Goal: Task Accomplishment & Management: Manage account settings

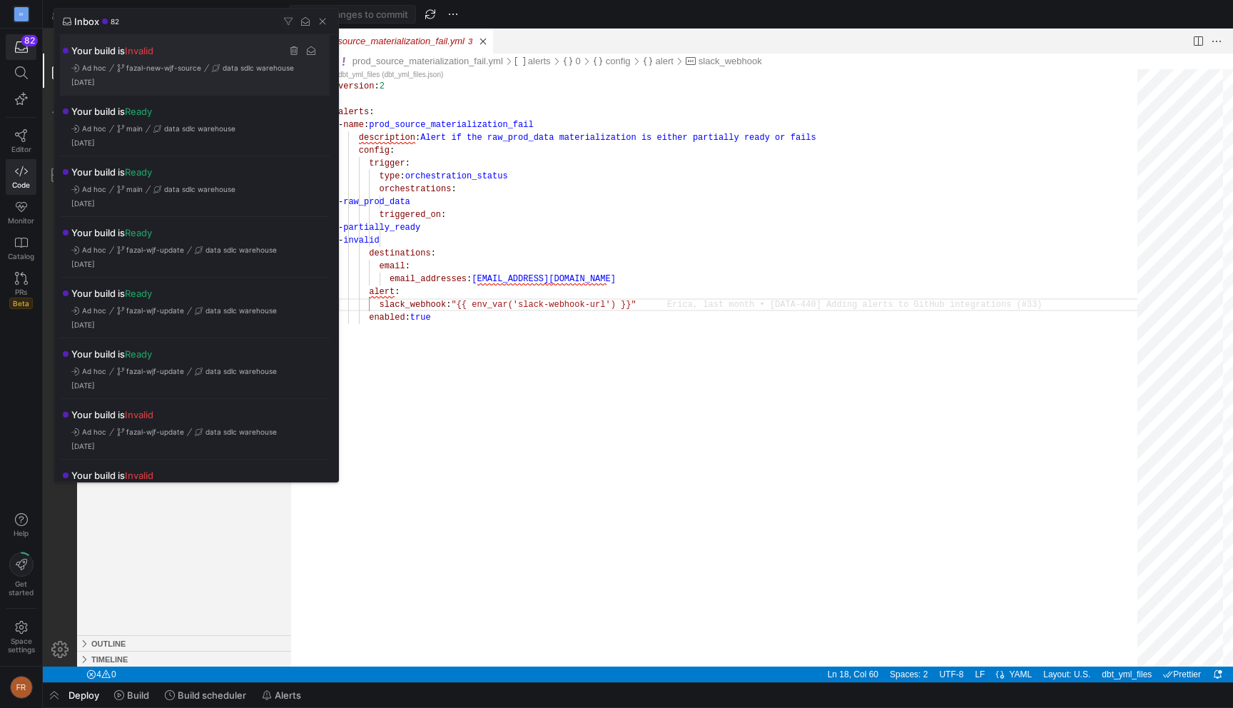
scroll to position [90, 303]
click at [527, 16] on div at bounding box center [616, 354] width 1233 height 708
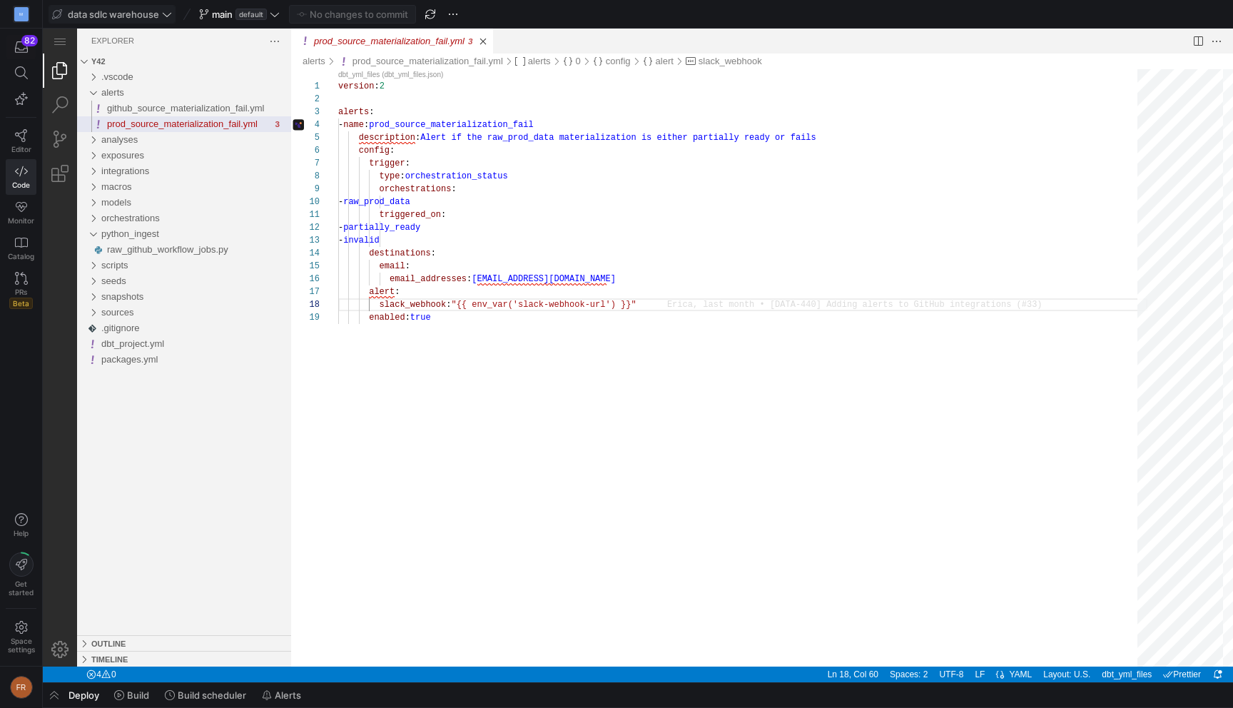
click at [134, 10] on span "data sdlc warehouse" at bounding box center [113, 14] width 91 height 11
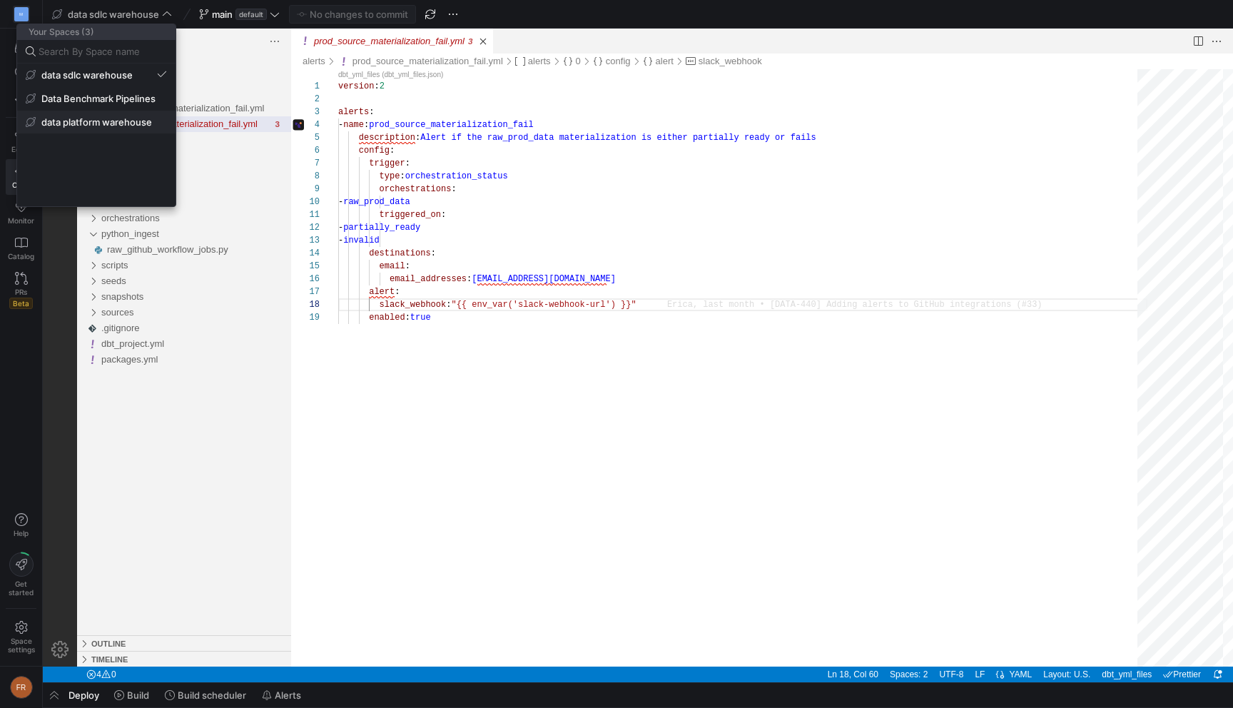
click at [94, 118] on span "data platform warehouse" at bounding box center [96, 121] width 111 height 11
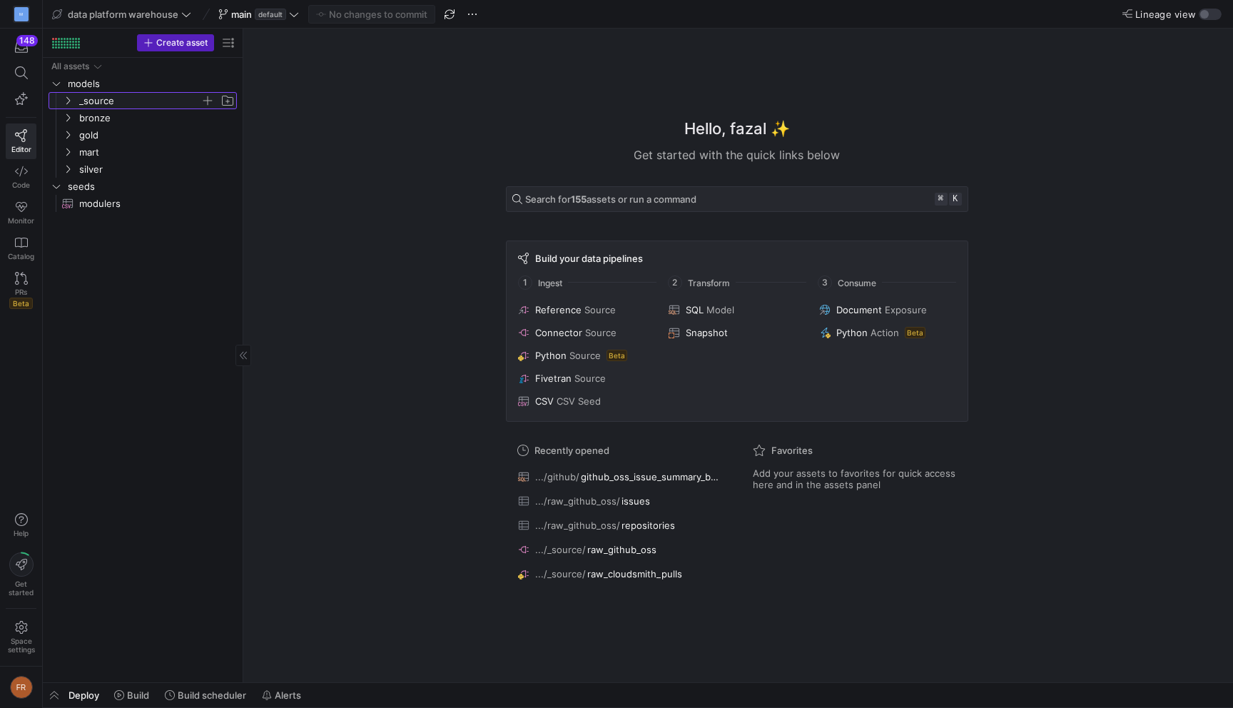
click at [131, 100] on span "_source" at bounding box center [139, 101] width 121 height 16
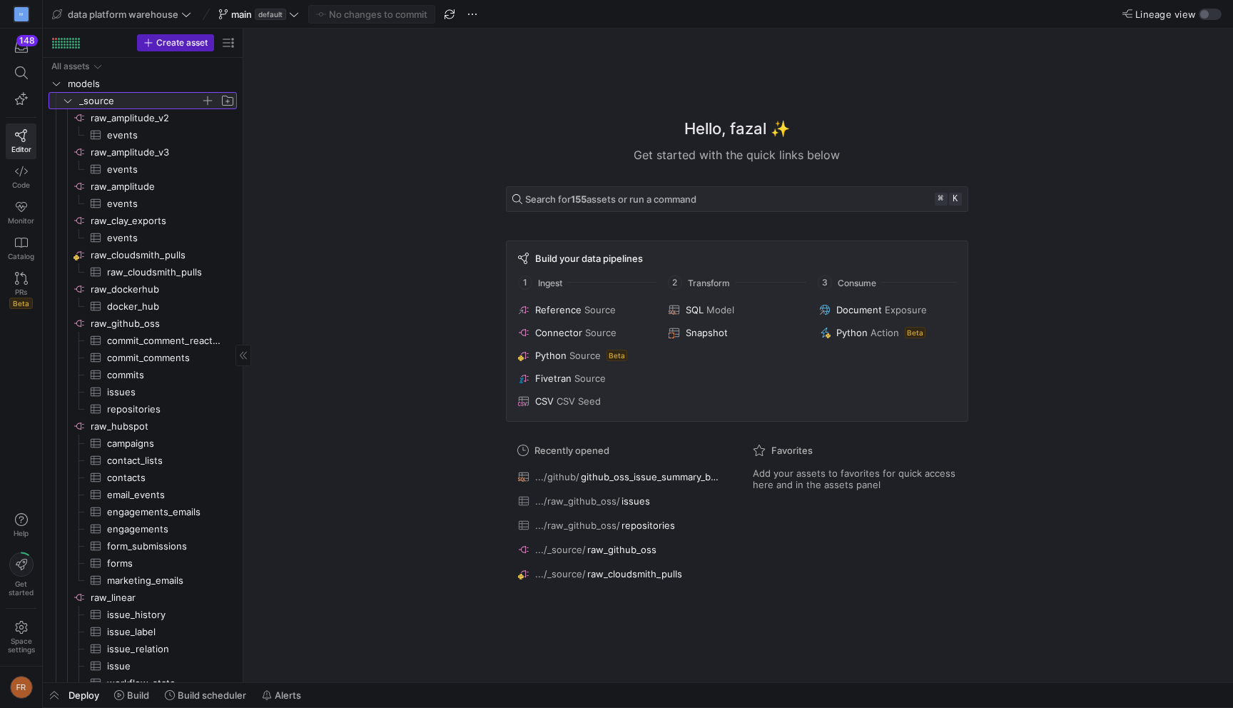
click at [127, 100] on span "_source" at bounding box center [139, 101] width 121 height 16
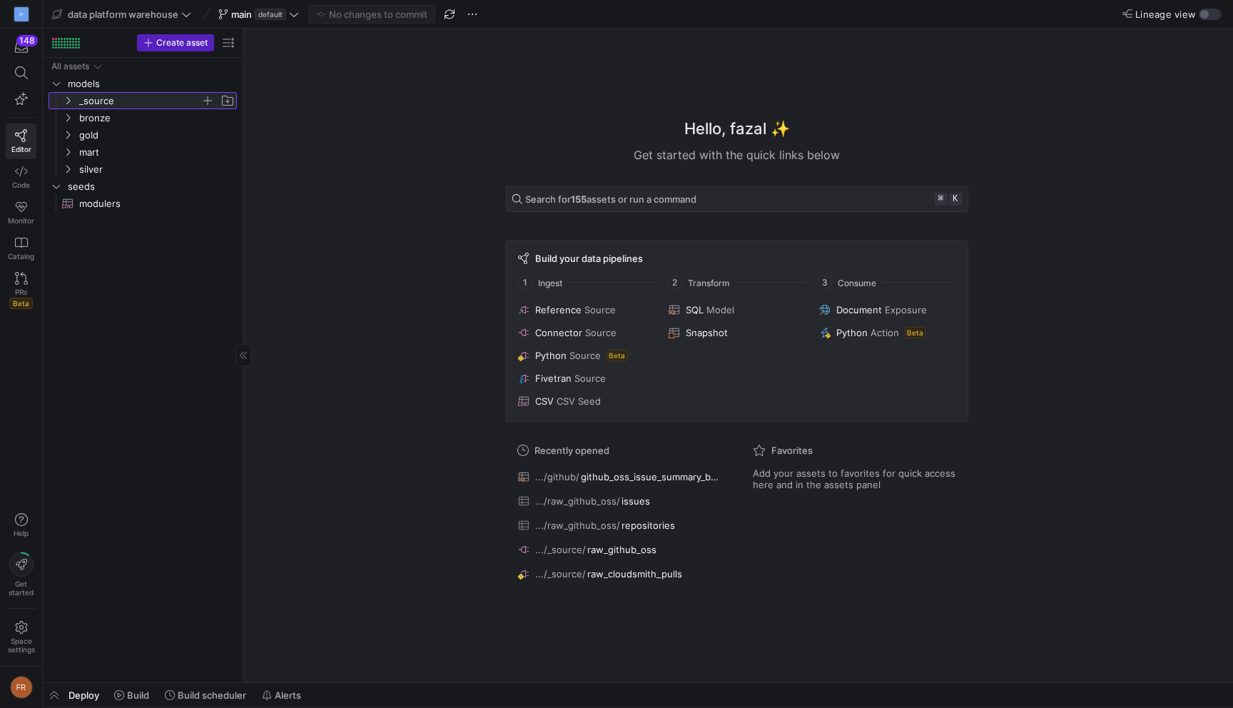
click at [117, 101] on span "_source" at bounding box center [139, 101] width 121 height 16
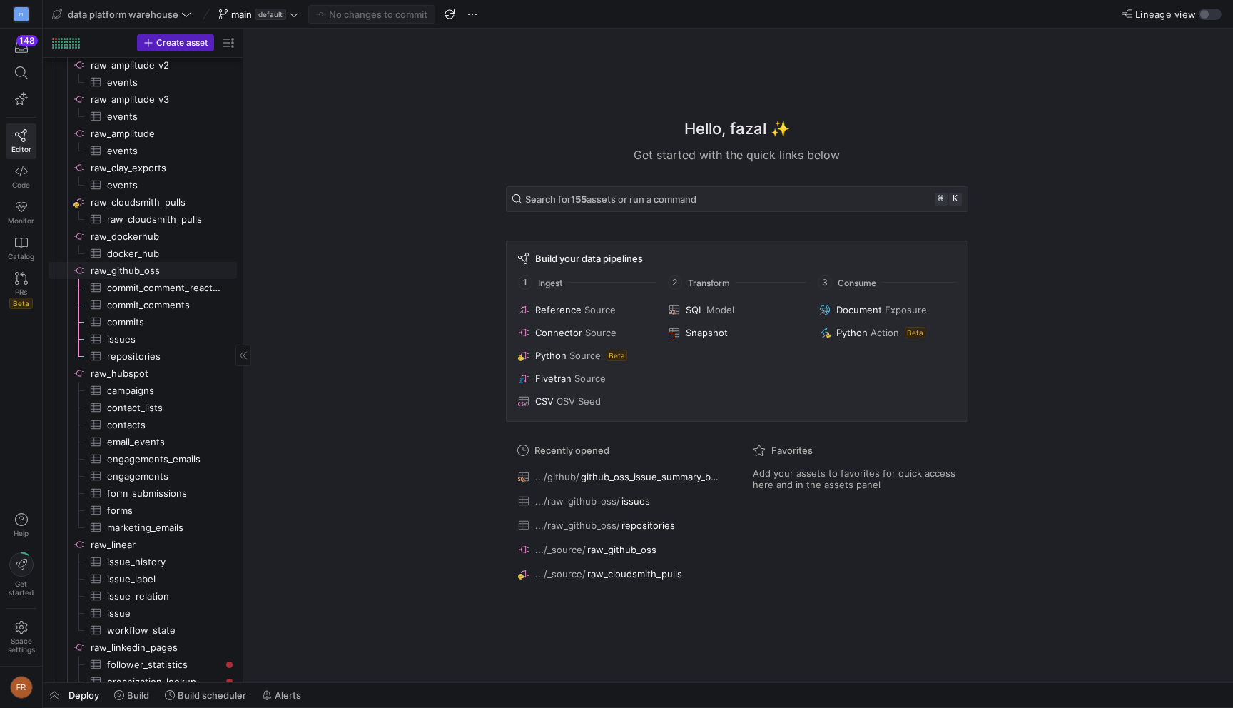
scroll to position [57, 0]
click at [24, 631] on icon at bounding box center [21, 627] width 13 height 13
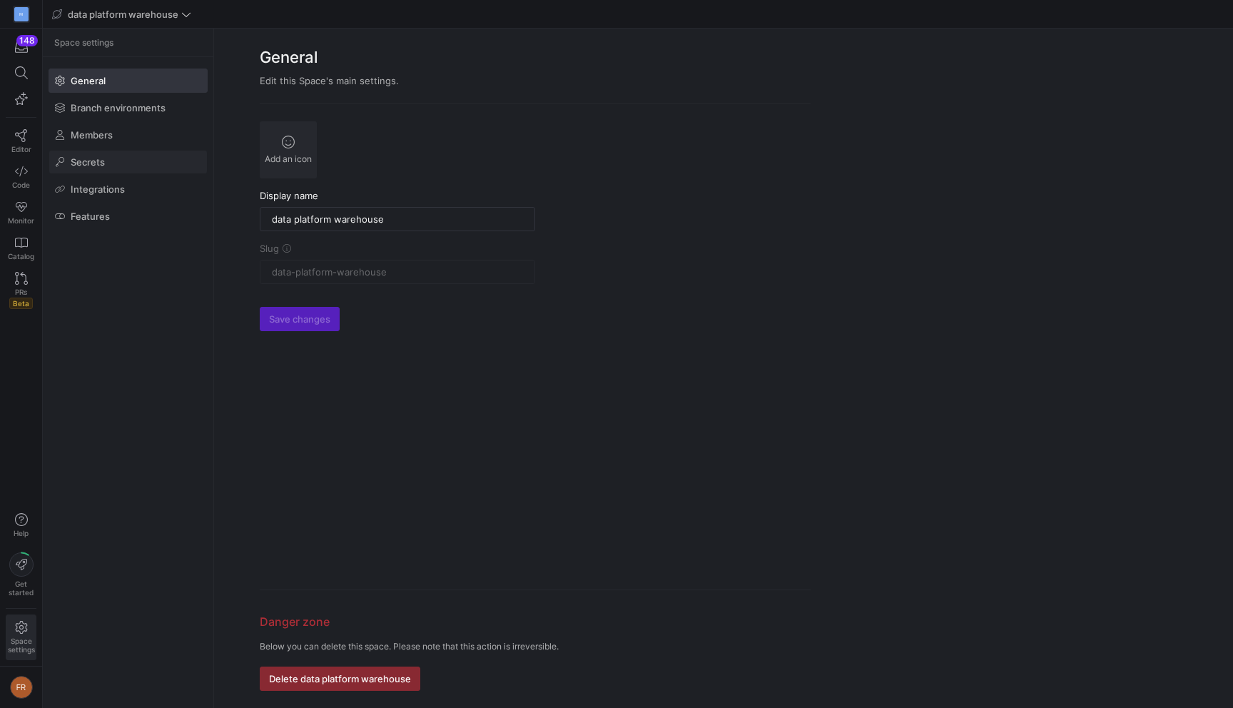
click at [137, 161] on span at bounding box center [128, 162] width 158 height 23
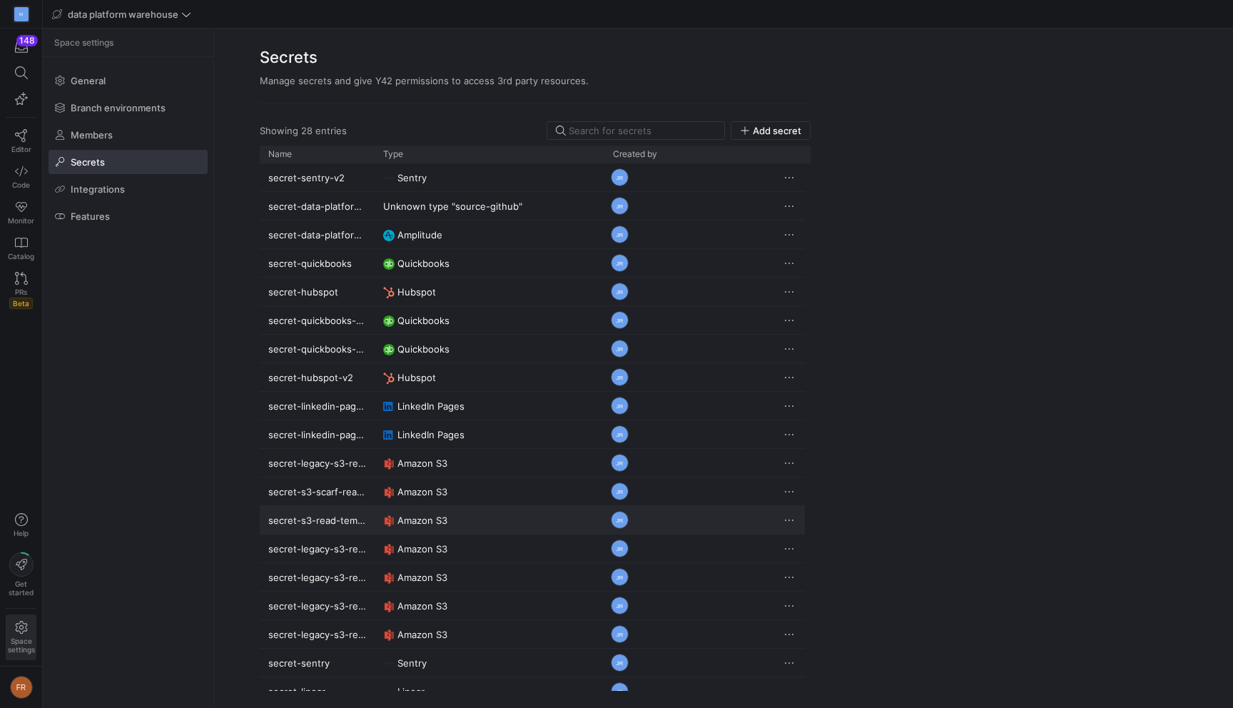
scroll to position [272, 0]
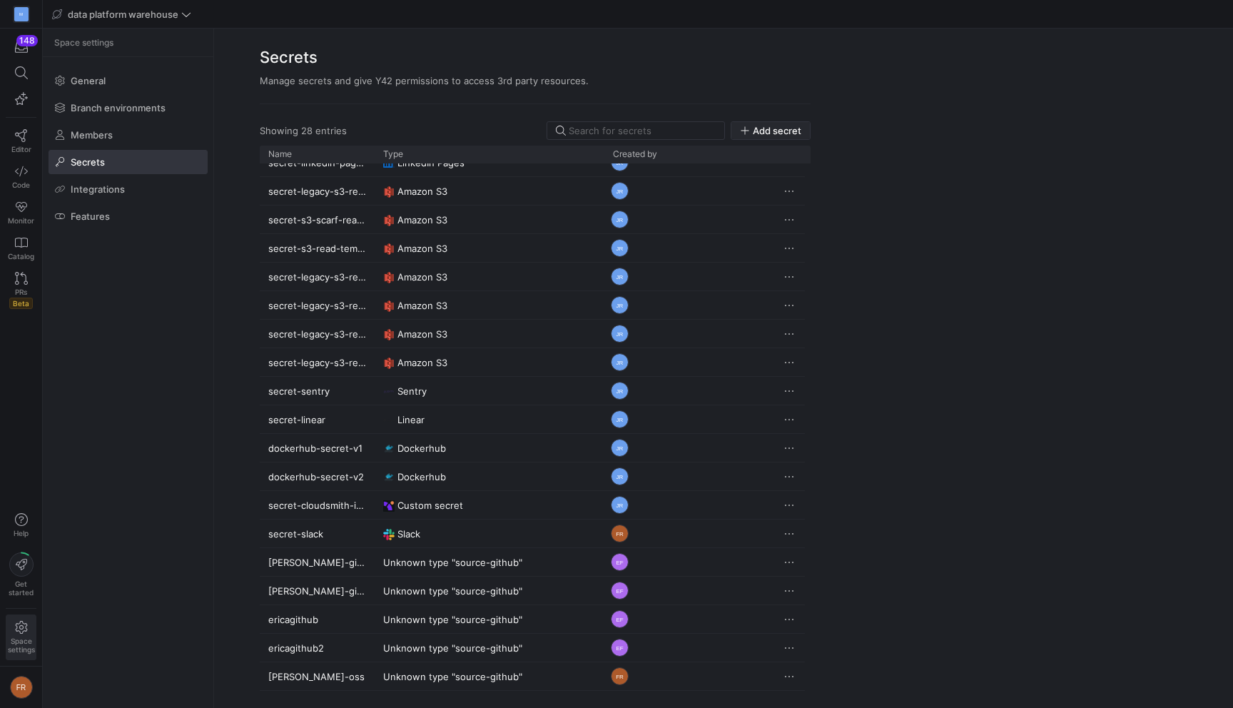
click at [778, 130] on span "Add secret" at bounding box center [777, 130] width 49 height 11
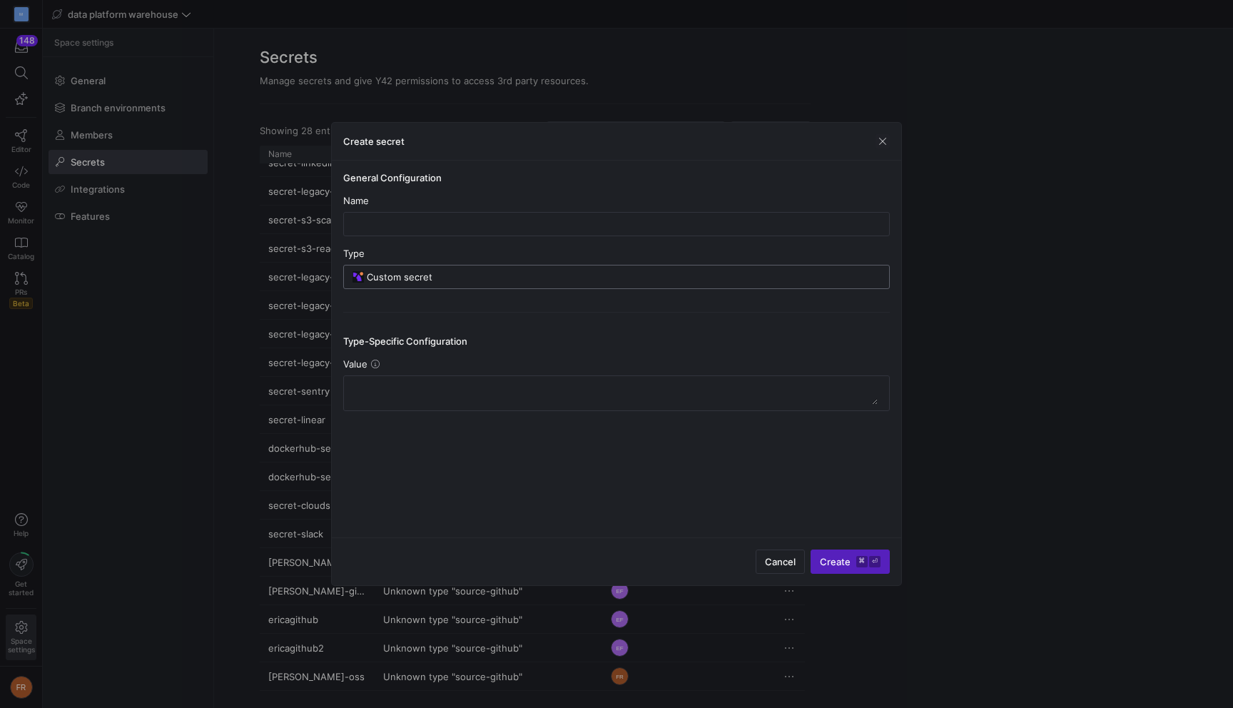
click at [489, 278] on input "Custom secret" at bounding box center [624, 276] width 514 height 11
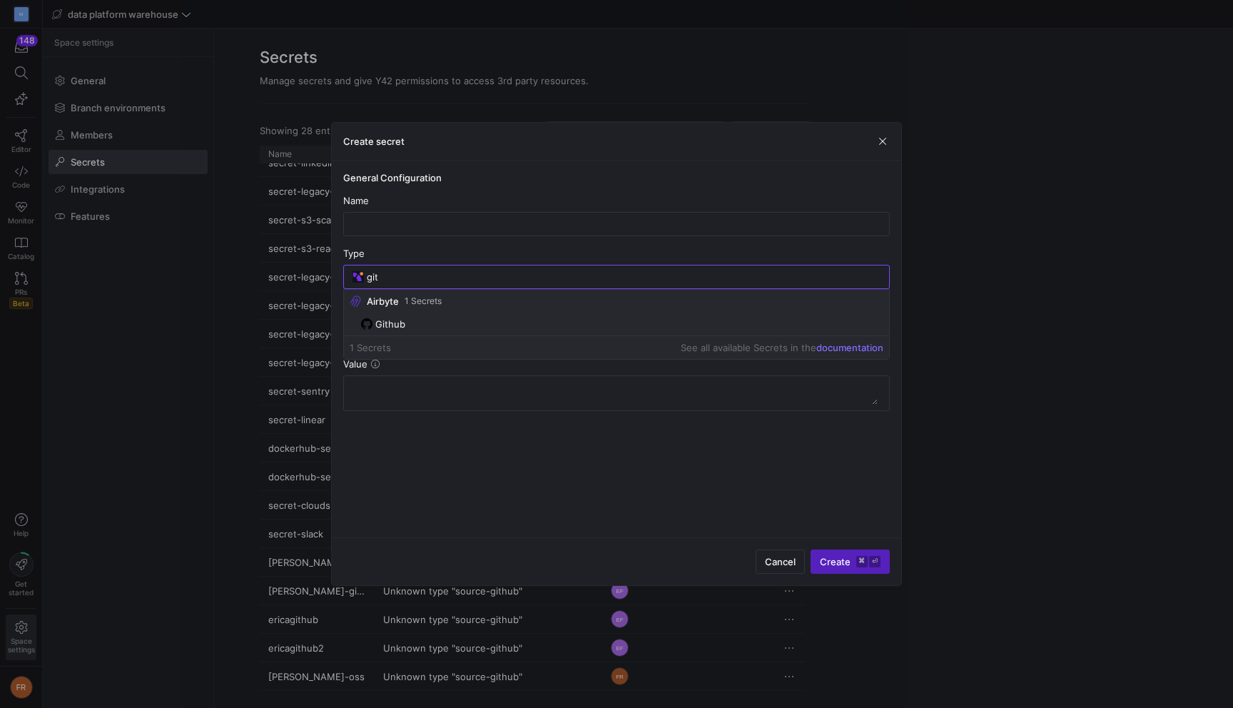
click at [459, 313] on mat-option "Github" at bounding box center [616, 324] width 545 height 23
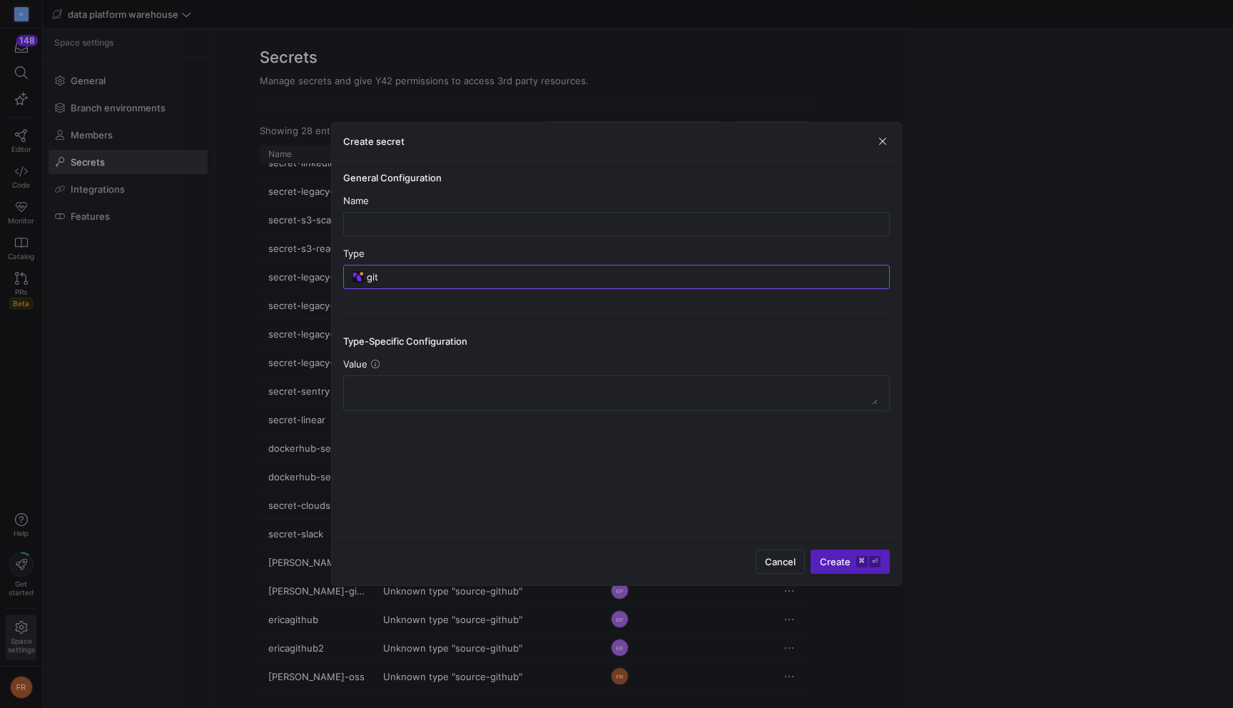
type input "Github"
click at [352, 380] on input "OAuth" at bounding box center [348, 380] width 11 height 11
radio input "true"
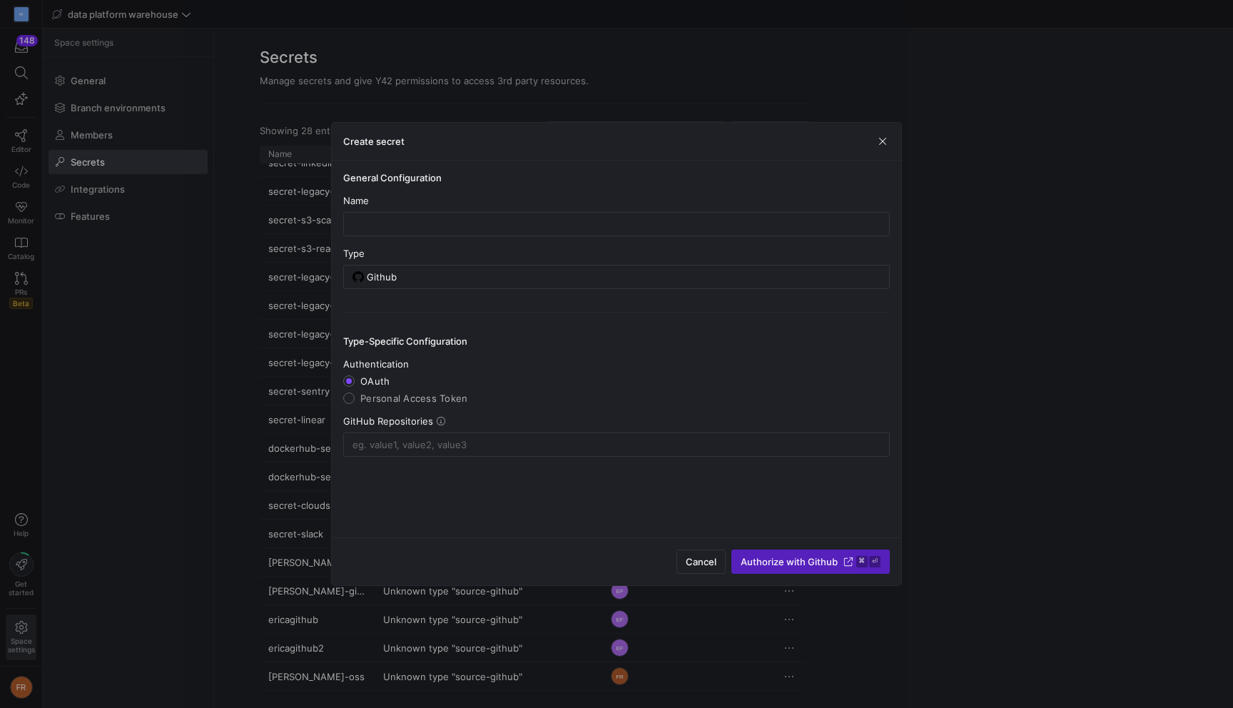
click at [349, 395] on input "Personal Access Token" at bounding box center [348, 397] width 11 height 11
radio input "true"
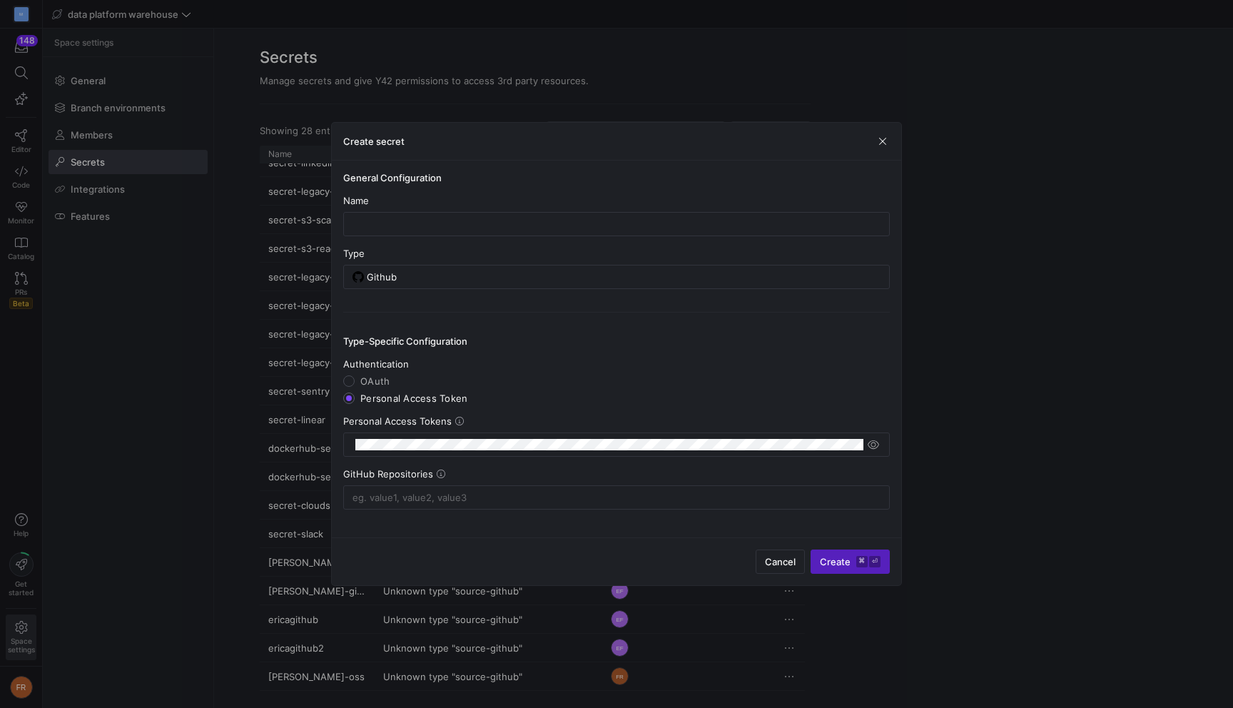
click at [352, 375] on mat-radio-group "Authentication [GEOGRAPHIC_DATA] Personal Access Token" at bounding box center [616, 381] width 547 height 46
click at [347, 384] on input "OAuth" at bounding box center [348, 380] width 11 height 11
radio input "true"
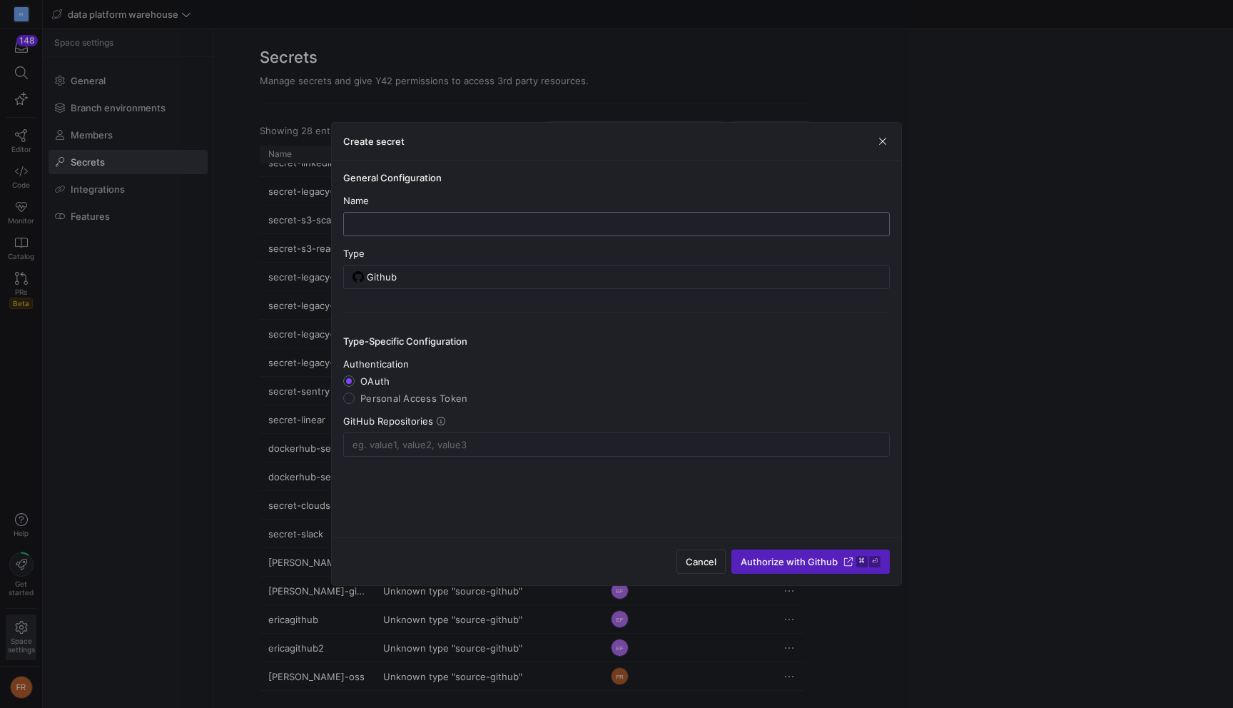
click at [462, 228] on input "text" at bounding box center [616, 223] width 522 height 11
click at [418, 399] on span "Personal Access Token" at bounding box center [413, 397] width 107 height 11
click at [355, 399] on input "Personal Access Token" at bounding box center [348, 397] width 11 height 11
radio input "true"
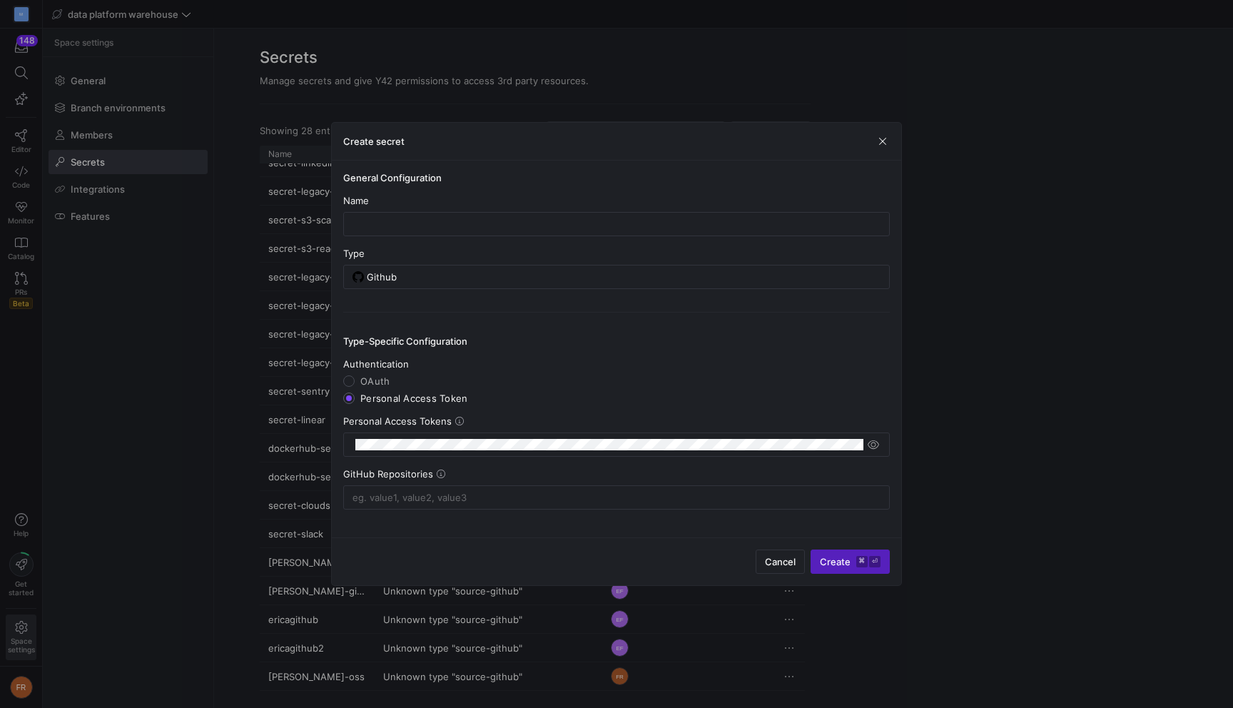
click at [380, 383] on span "OAuth" at bounding box center [374, 380] width 29 height 11
click at [355, 383] on input "OAuth" at bounding box center [348, 380] width 11 height 11
radio input "true"
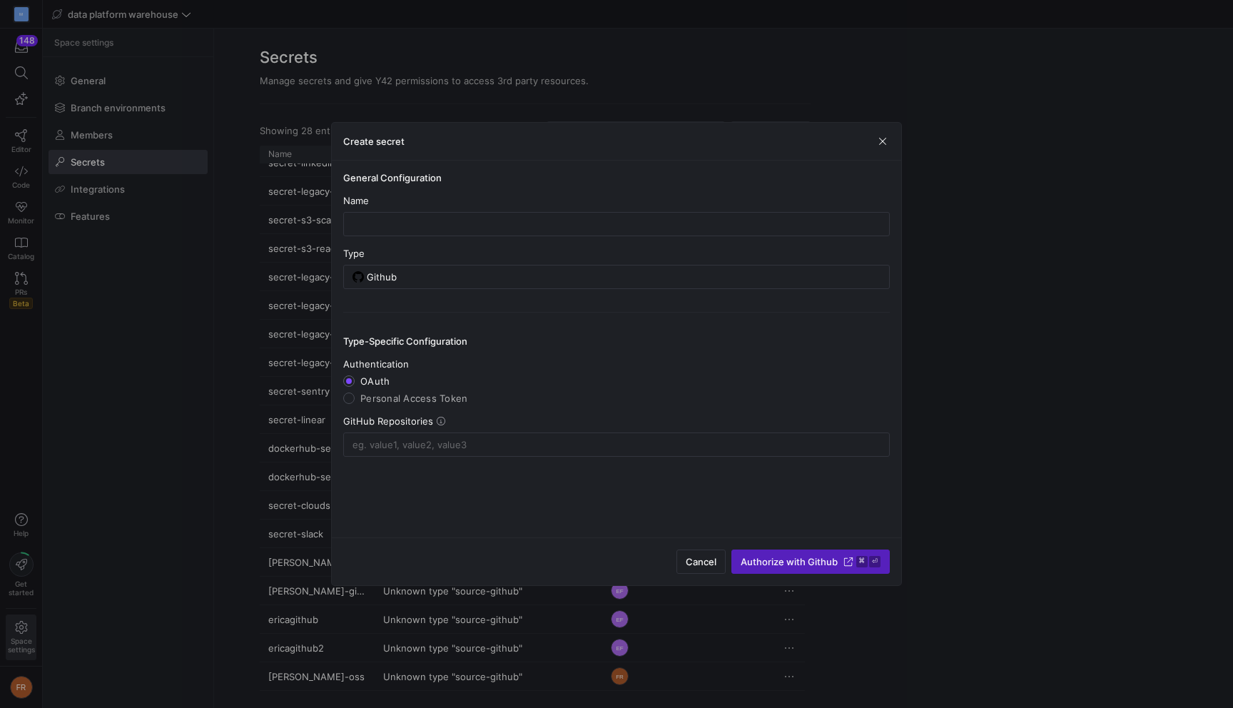
click at [405, 396] on span "Personal Access Token" at bounding box center [413, 397] width 107 height 11
click at [355, 396] on input "Personal Access Token" at bounding box center [348, 397] width 11 height 11
radio input "true"
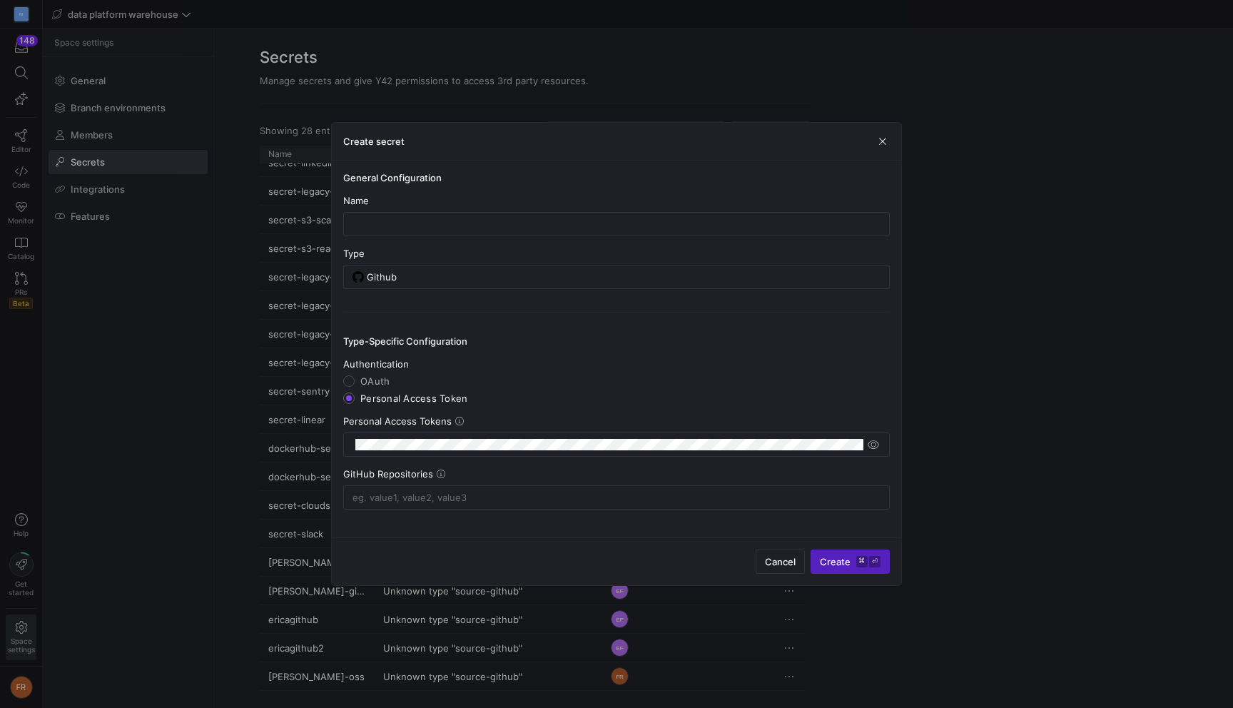
click at [375, 381] on span "OAuth" at bounding box center [374, 380] width 29 height 11
click at [355, 381] on input "OAuth" at bounding box center [348, 380] width 11 height 11
radio input "true"
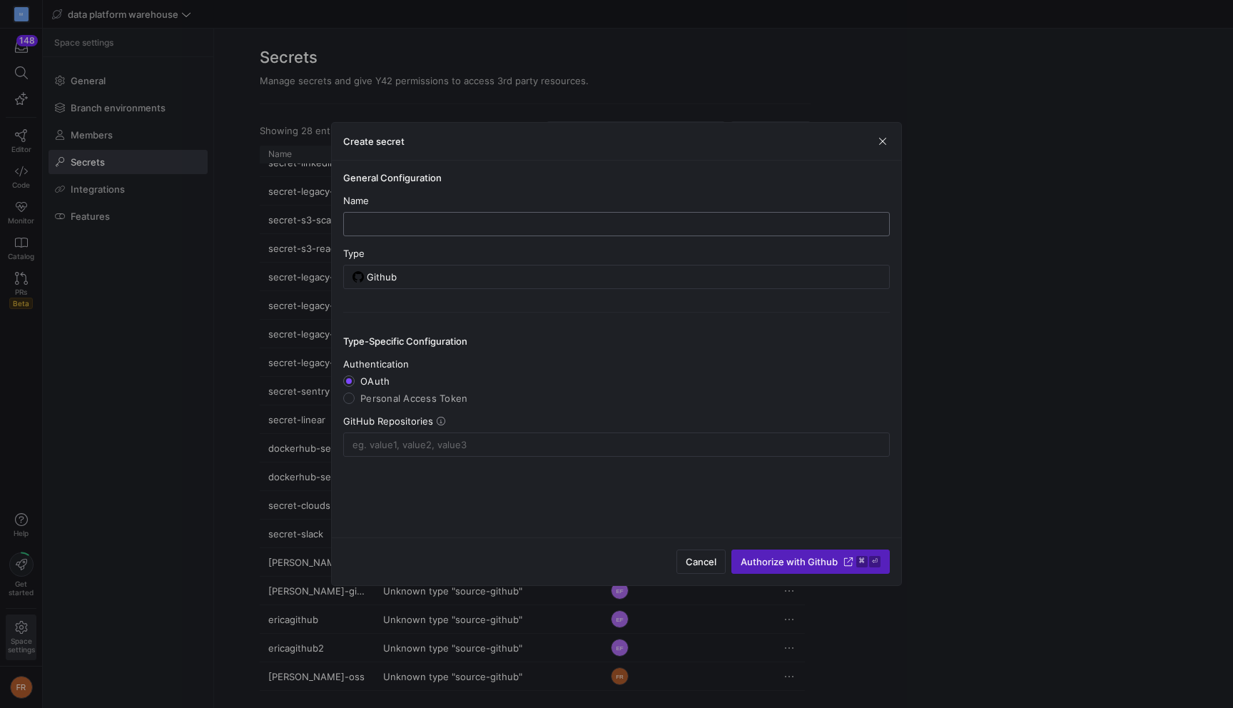
click at [415, 223] on input "text" at bounding box center [616, 223] width 522 height 11
click at [412, 395] on span "Personal Access Token" at bounding box center [413, 397] width 107 height 11
click at [355, 395] on input "Personal Access Token" at bounding box center [348, 397] width 11 height 11
radio input "true"
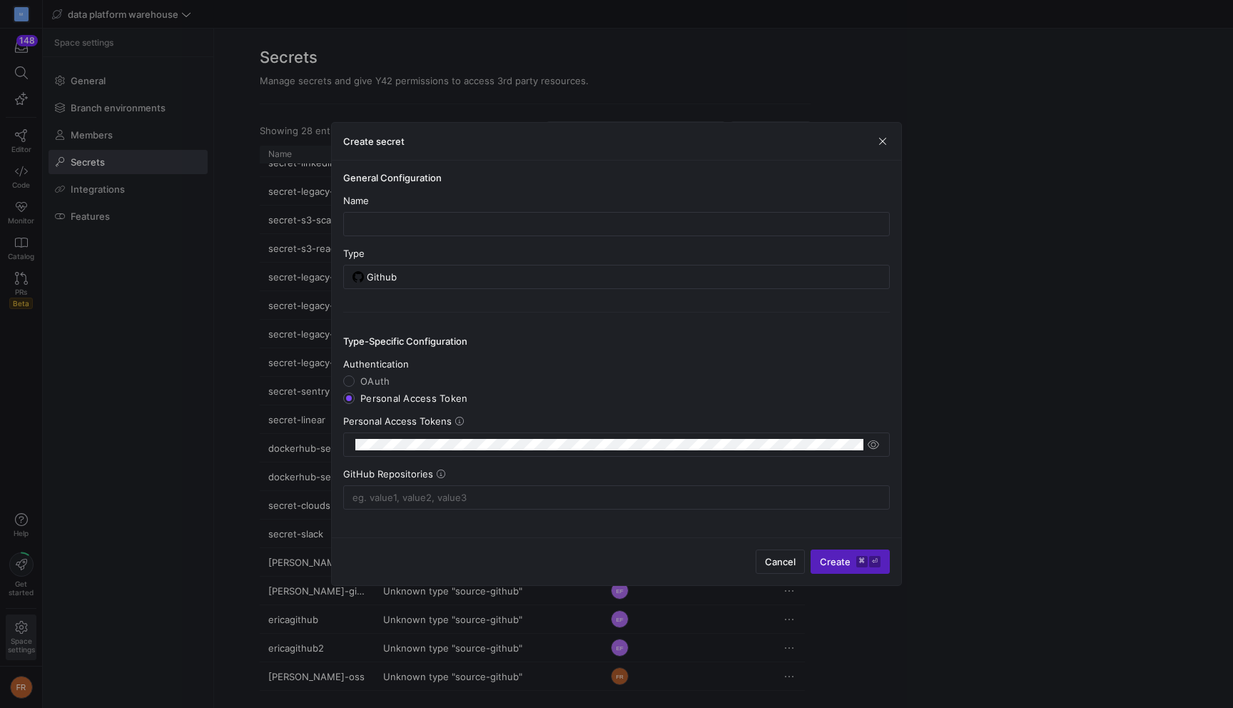
click at [380, 382] on span "OAuth" at bounding box center [374, 380] width 29 height 11
click at [355, 382] on input "OAuth" at bounding box center [348, 380] width 11 height 11
radio input "true"
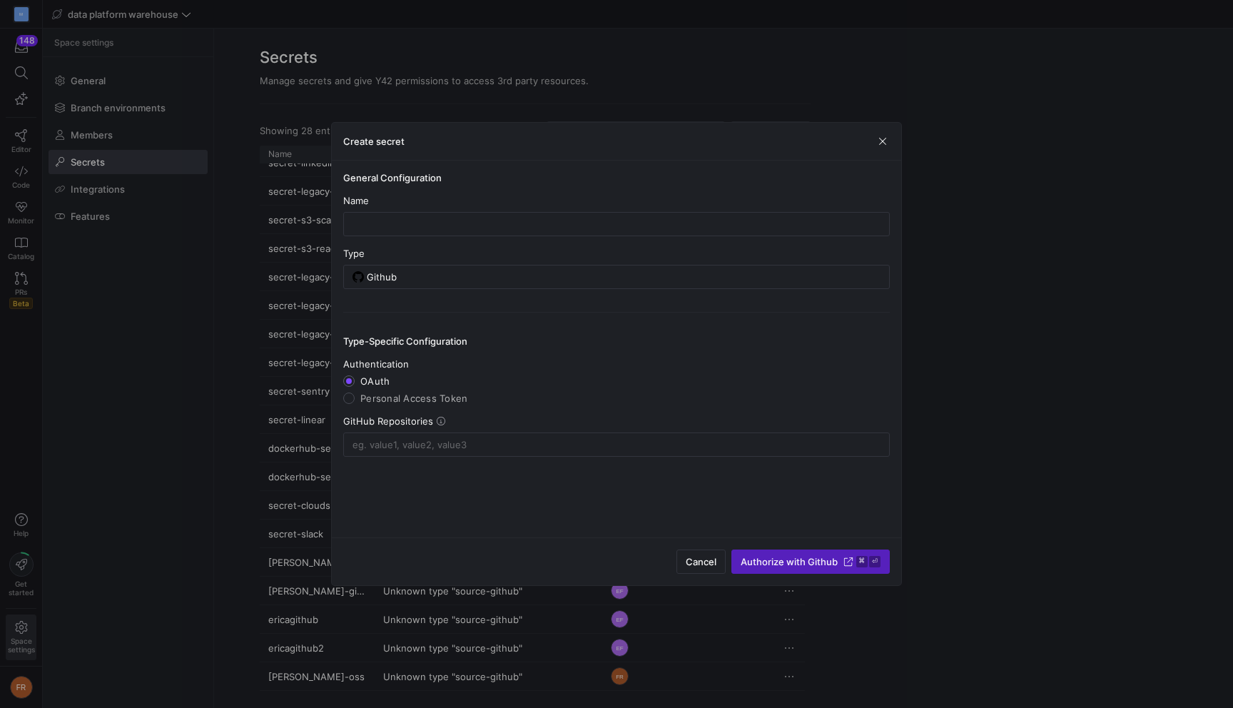
click at [397, 401] on span "Personal Access Token" at bounding box center [413, 397] width 107 height 11
click at [355, 401] on input "Personal Access Token" at bounding box center [348, 397] width 11 height 11
radio input "true"
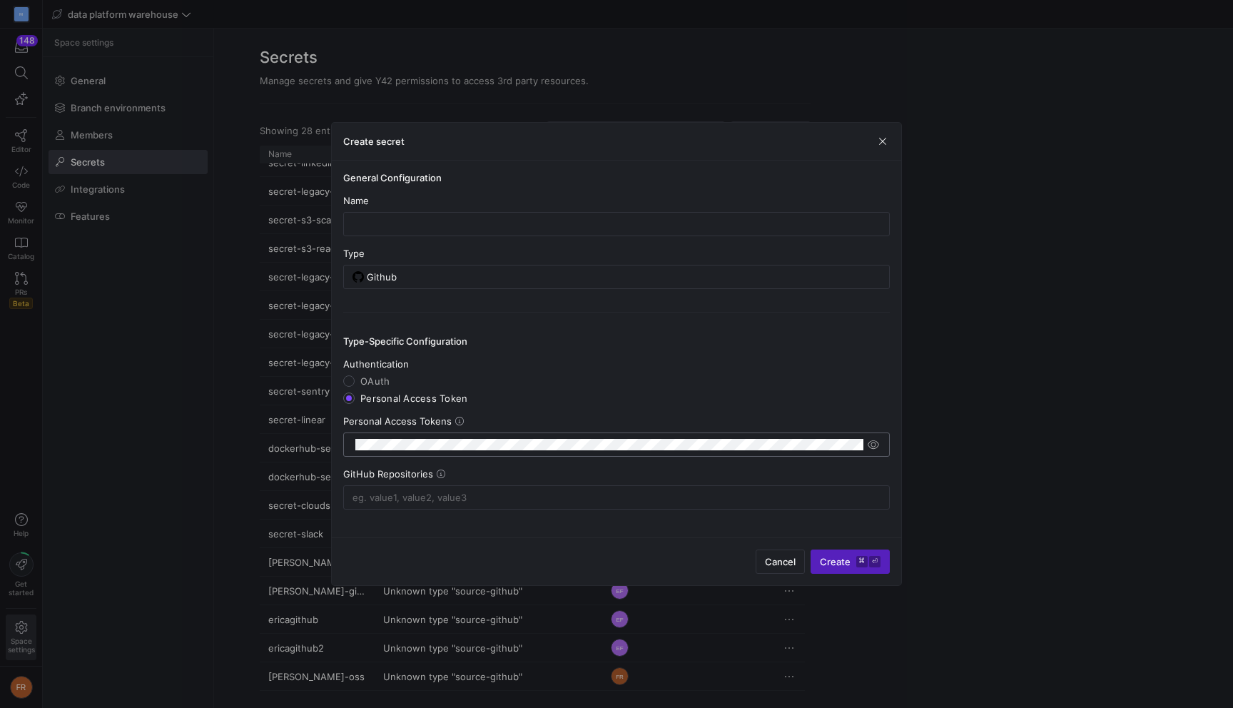
click at [387, 435] on div at bounding box center [609, 444] width 508 height 23
click at [455, 421] on icon at bounding box center [459, 421] width 9 height 9
click at [420, 224] on input "text" at bounding box center [616, 223] width 522 height 11
type input "github-oss"
click at [482, 464] on y42-json-schema-form-fields "Authentication [GEOGRAPHIC_DATA] Personal Access Token Personal Access Tokens G…" at bounding box center [616, 433] width 547 height 151
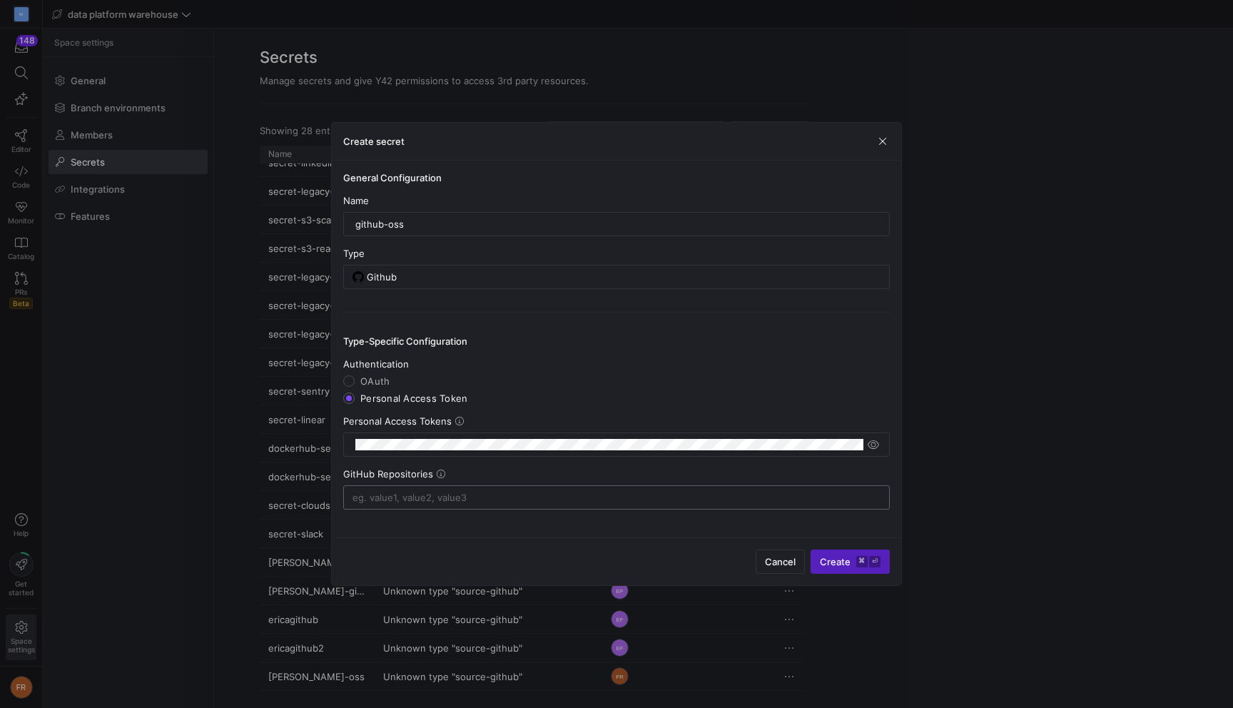
click at [494, 498] on input at bounding box center [616, 497] width 528 height 11
click at [529, 497] on input at bounding box center [616, 497] width 528 height 11
type input "modular/*"
click at [572, 530] on div "General Configuration Name github-oss Type Github Type-Specific Configuration A…" at bounding box center [616, 349] width 569 height 377
click at [839, 557] on span "Create ⌘ ⏎" at bounding box center [850, 561] width 61 height 11
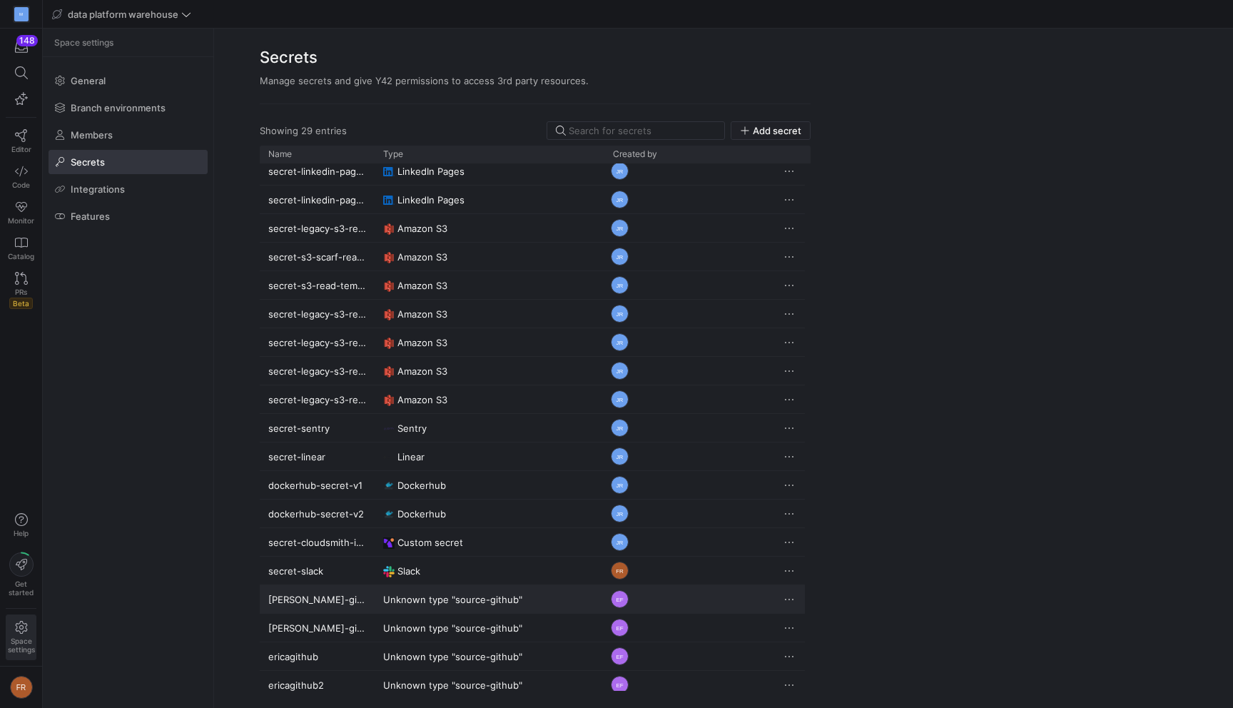
scroll to position [300, 0]
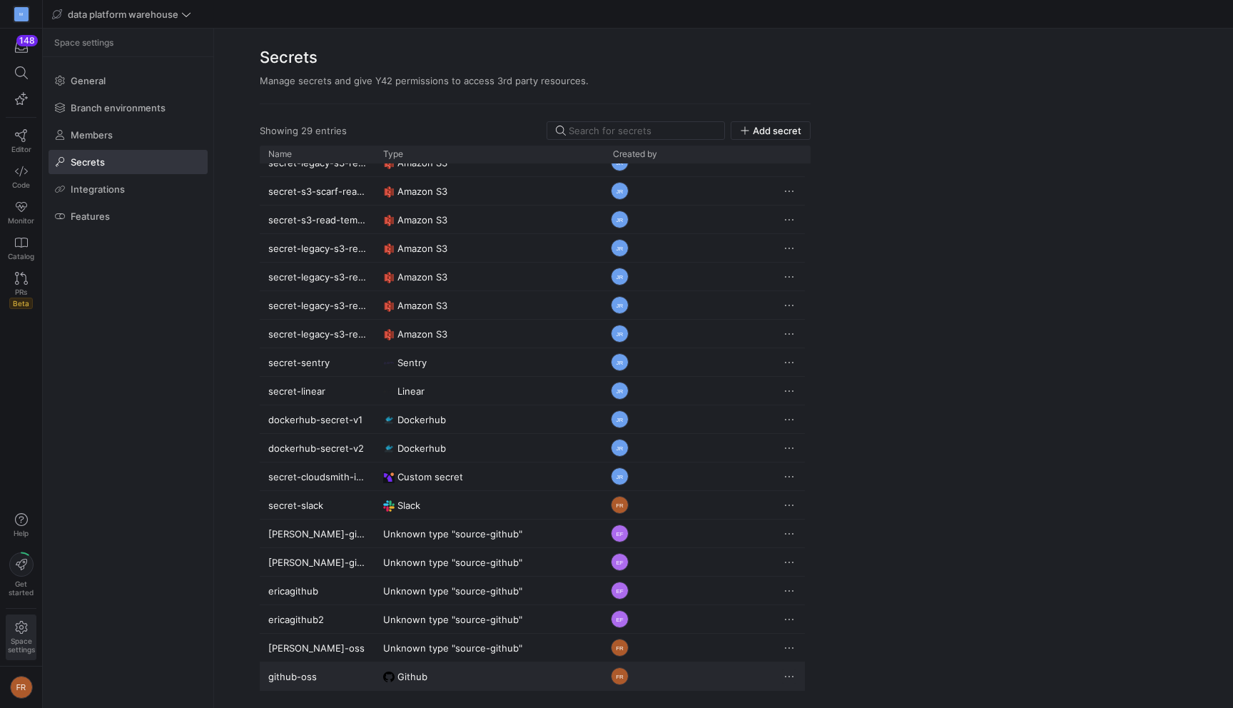
click at [796, 677] on span "Press SPACE to select this row." at bounding box center [789, 676] width 14 height 14
click at [816, 632] on span "Rename" at bounding box center [809, 634] width 36 height 11
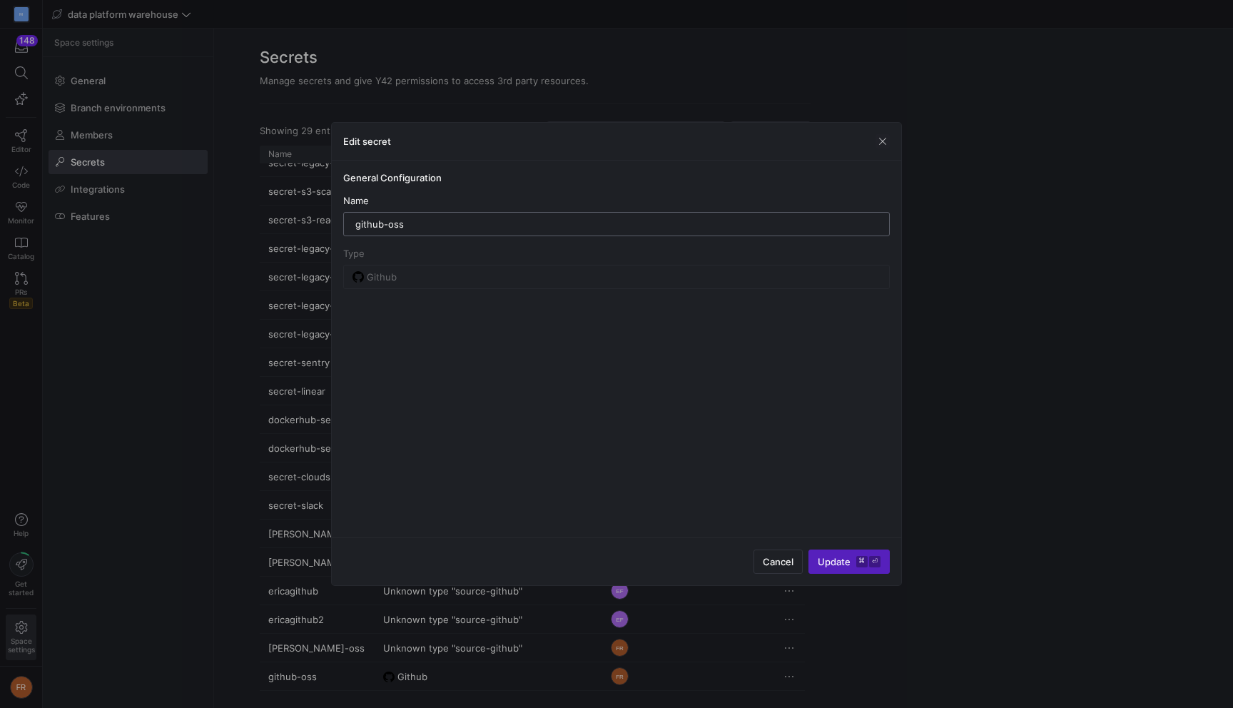
click at [422, 226] on input "github-oss" at bounding box center [616, 223] width 522 height 11
type input "github-oss-pat"
click at [827, 557] on span "Update ⌘ ⏎" at bounding box center [849, 561] width 63 height 11
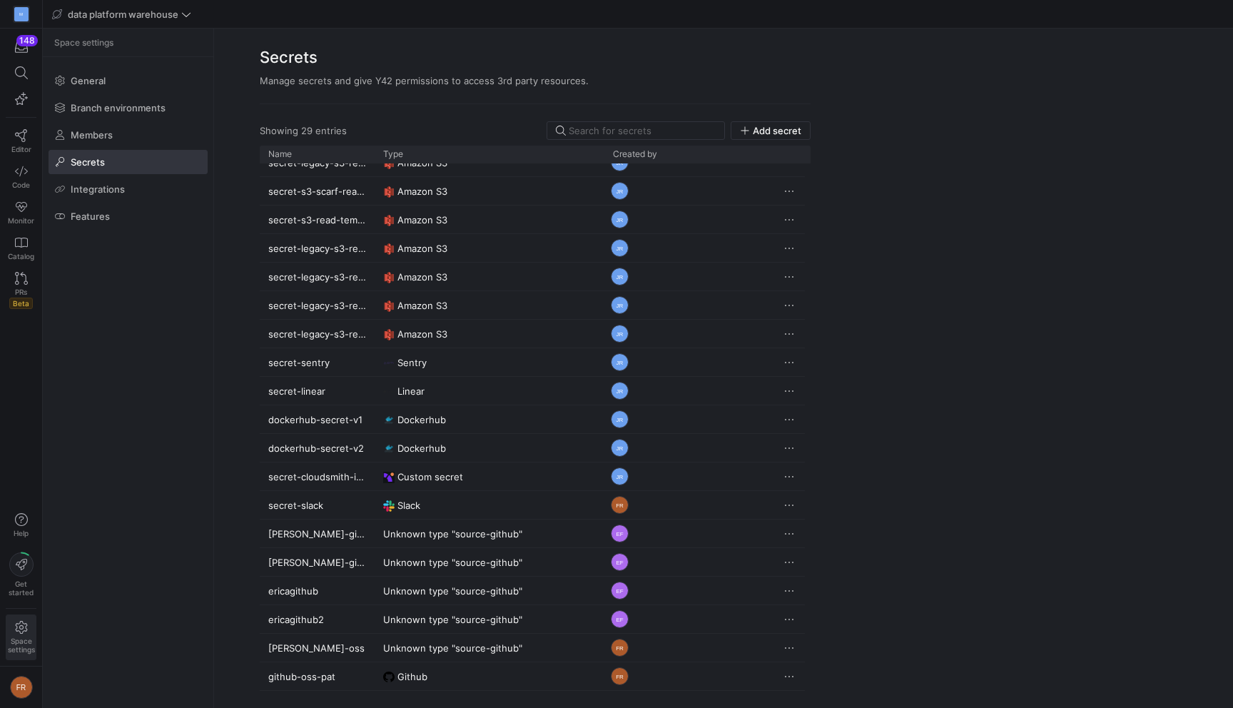
click at [913, 253] on y42-org-space-settings-secrets "Secrets Manage secrets and give Y42 permissions to access 3rd party resources. …" at bounding box center [723, 368] width 1019 height 679
click at [18, 50] on icon "button" at bounding box center [21, 47] width 13 height 13
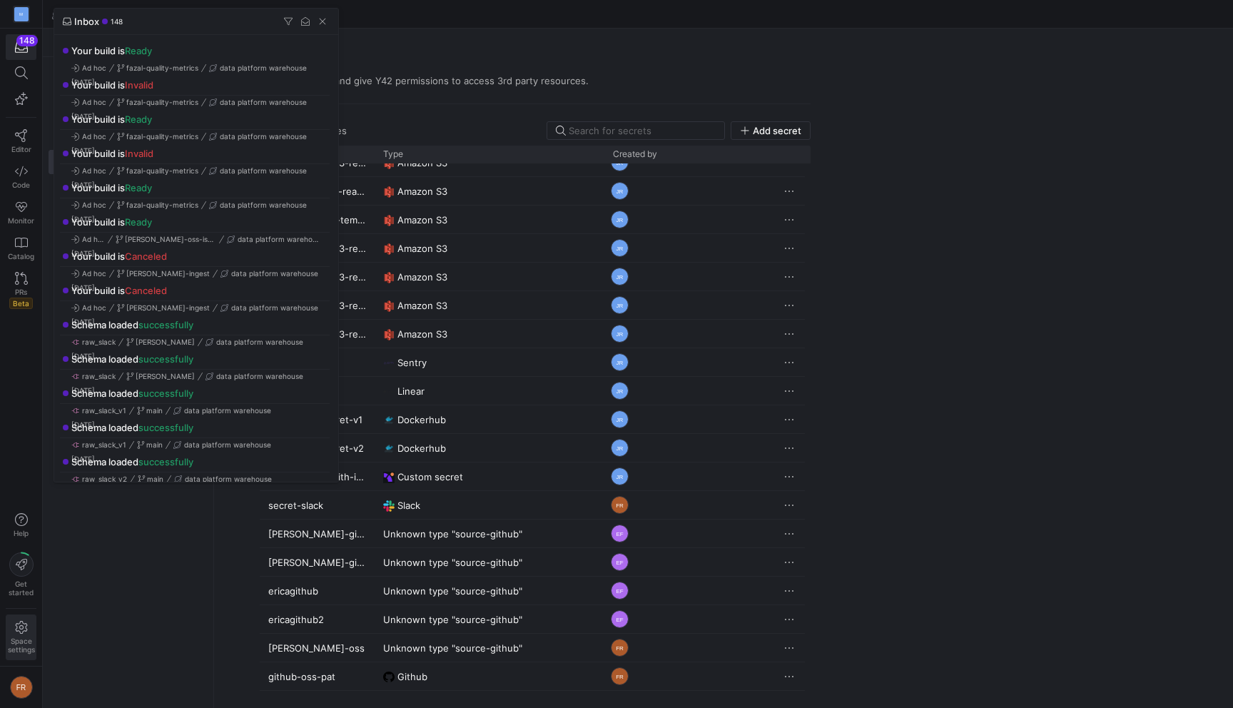
click at [24, 131] on div at bounding box center [616, 354] width 1233 height 708
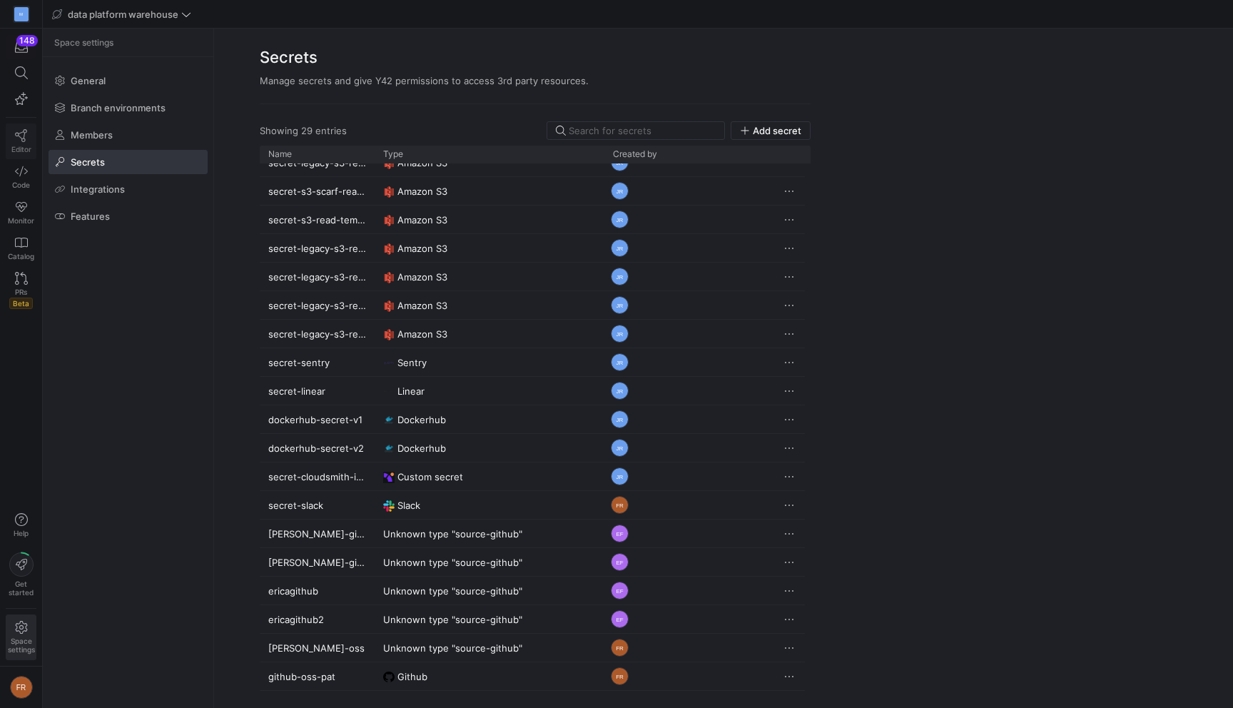
click at [24, 137] on icon at bounding box center [21, 135] width 13 height 13
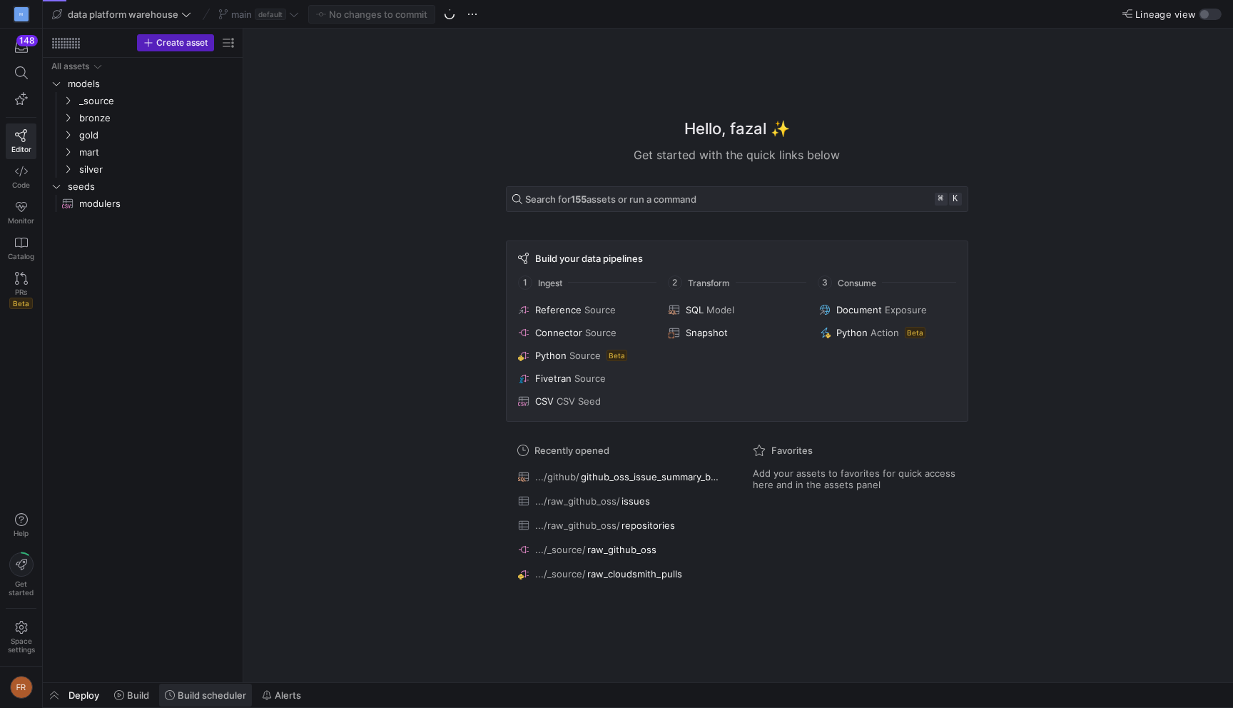
click at [176, 698] on span "Build scheduler" at bounding box center [205, 694] width 81 height 11
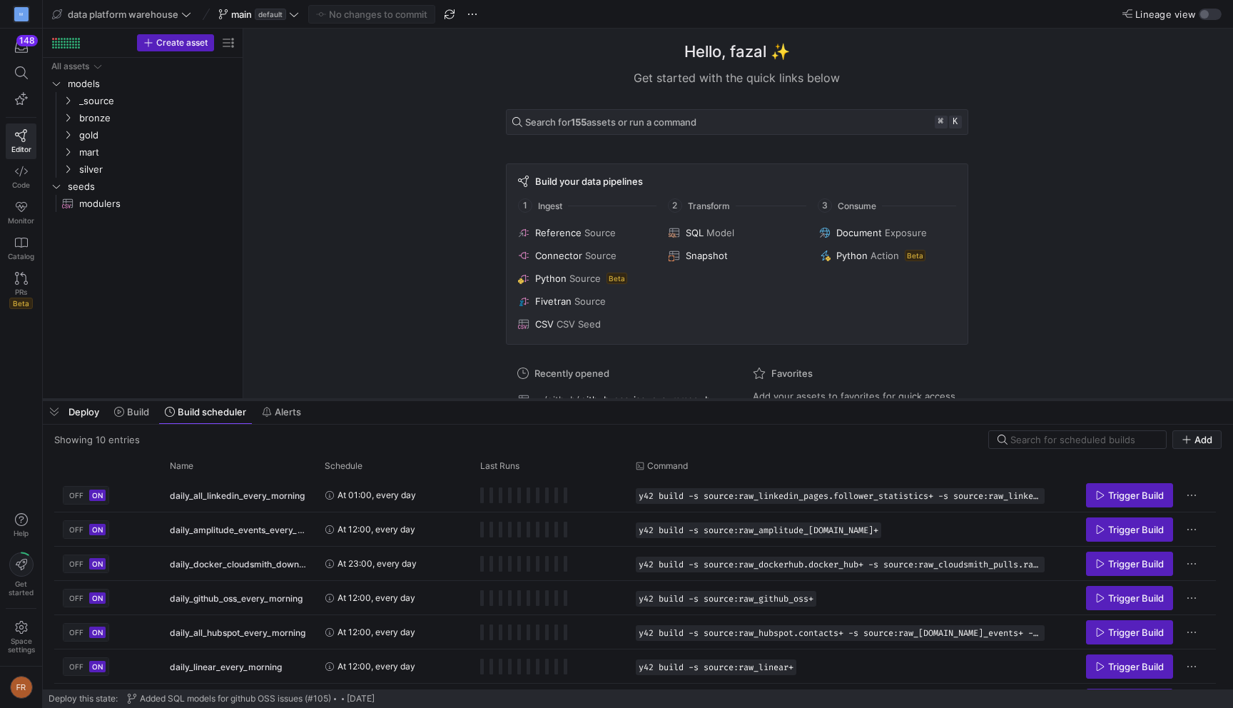
drag, startPoint x: 355, startPoint y: 445, endPoint x: 383, endPoint y: 320, distance: 128.1
click at [383, 397] on div at bounding box center [638, 400] width 1190 height 6
